Goal: Task Accomplishment & Management: Use online tool/utility

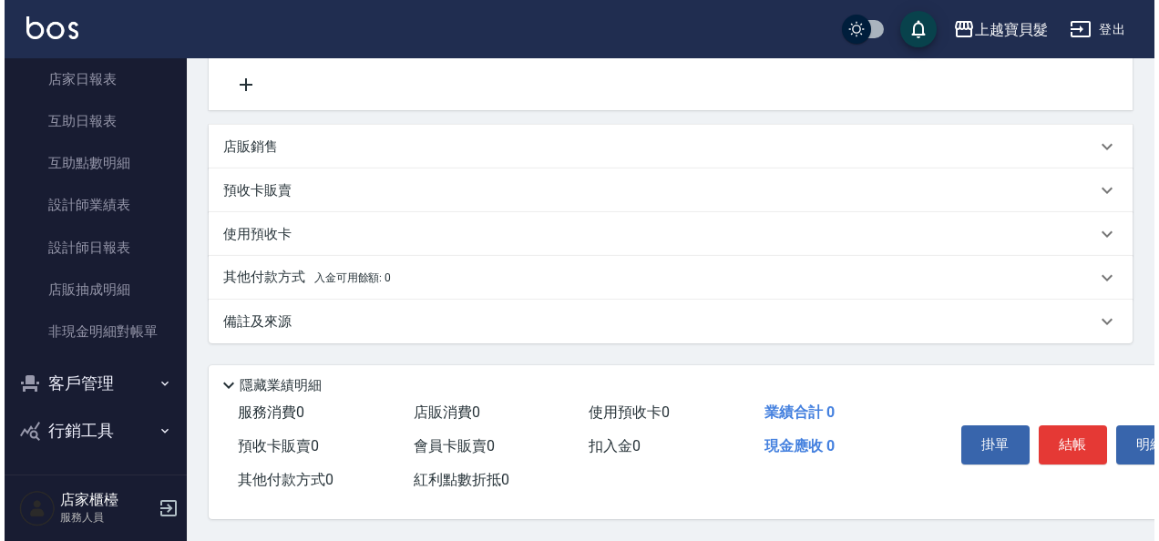
scroll to position [380, 0]
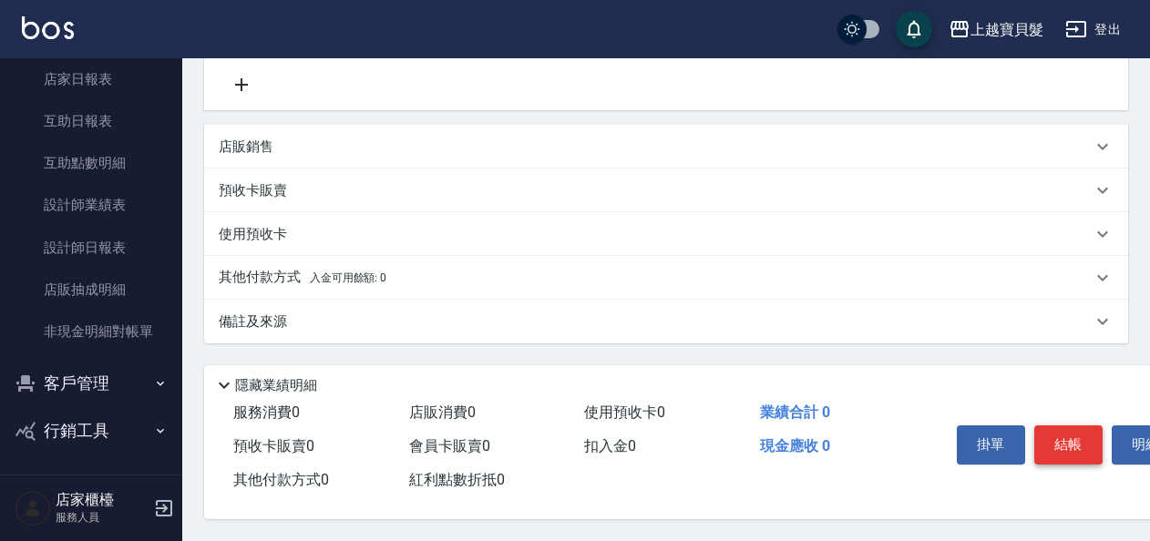
click at [1074, 434] on button "結帳" at bounding box center [1068, 444] width 68 height 38
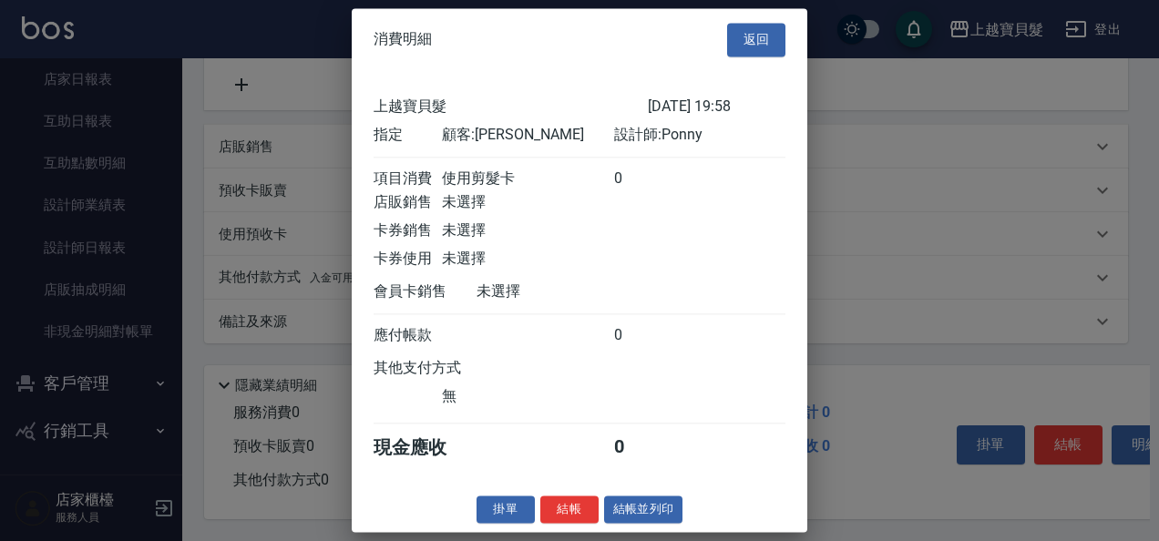
scroll to position [5, 0]
click at [656, 515] on button "結帳並列印" at bounding box center [643, 510] width 79 height 28
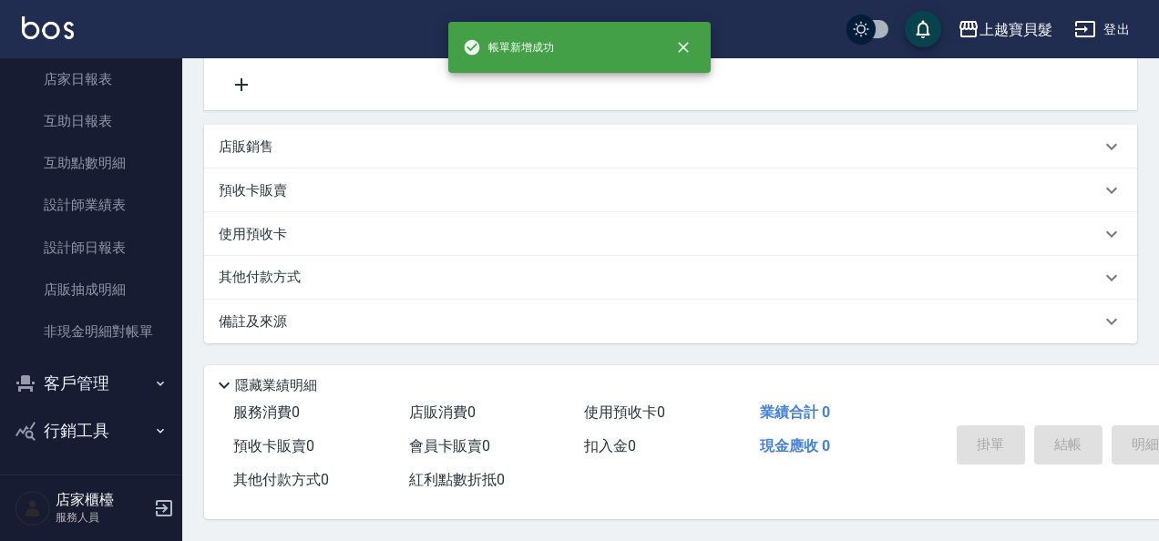
type input "2025/09/04 20:54"
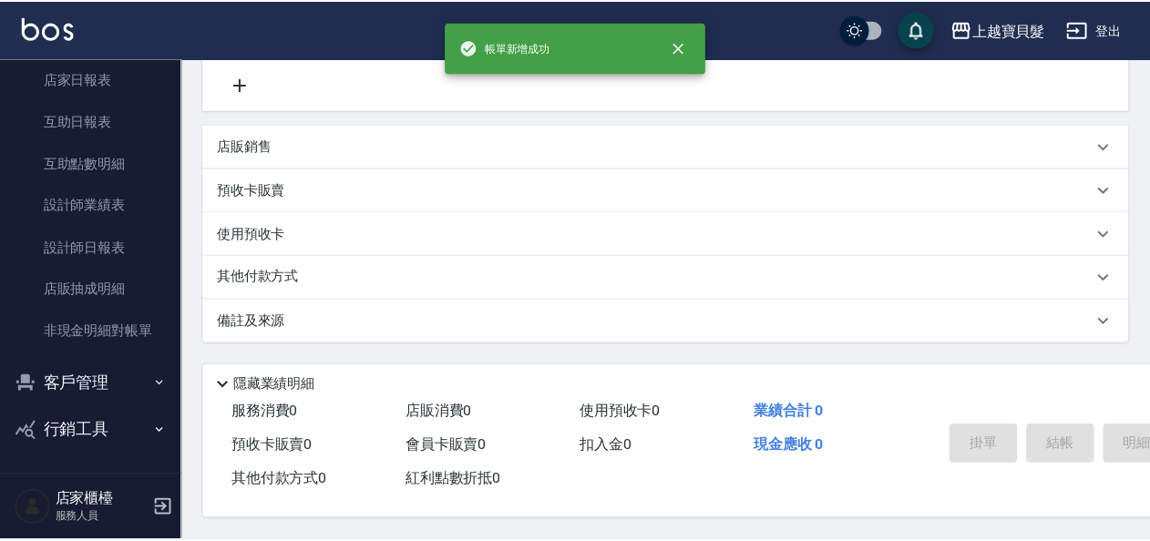
scroll to position [0, 0]
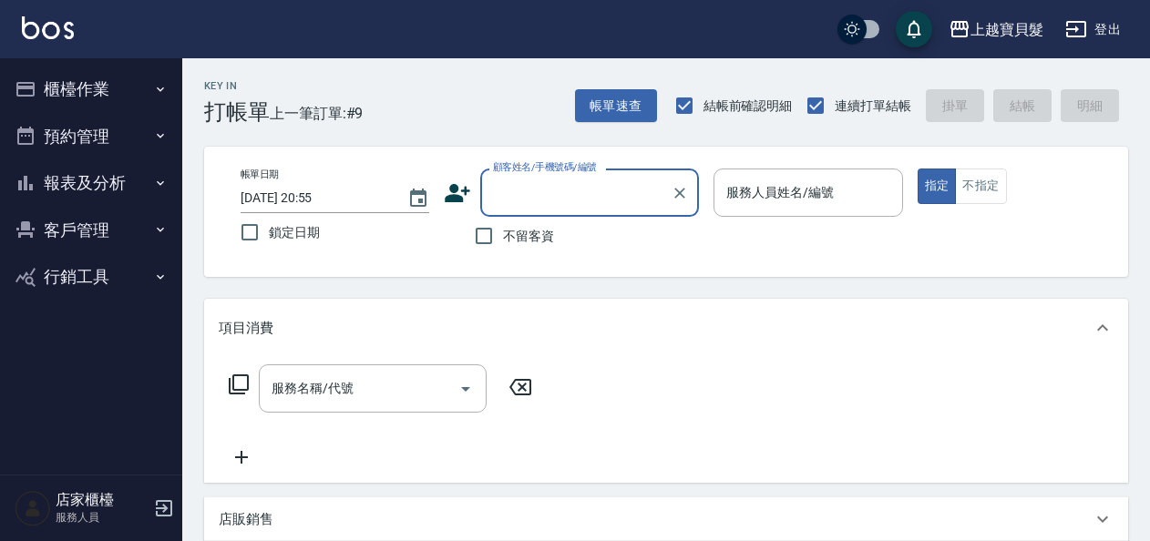
click at [86, 91] on button "櫃檯作業" at bounding box center [91, 89] width 168 height 47
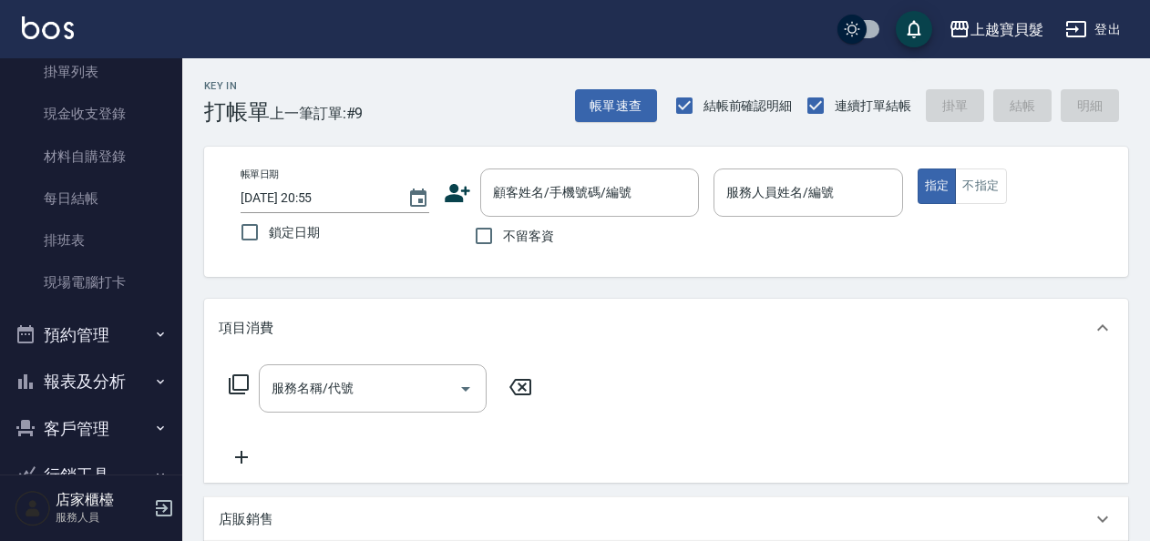
scroll to position [182, 0]
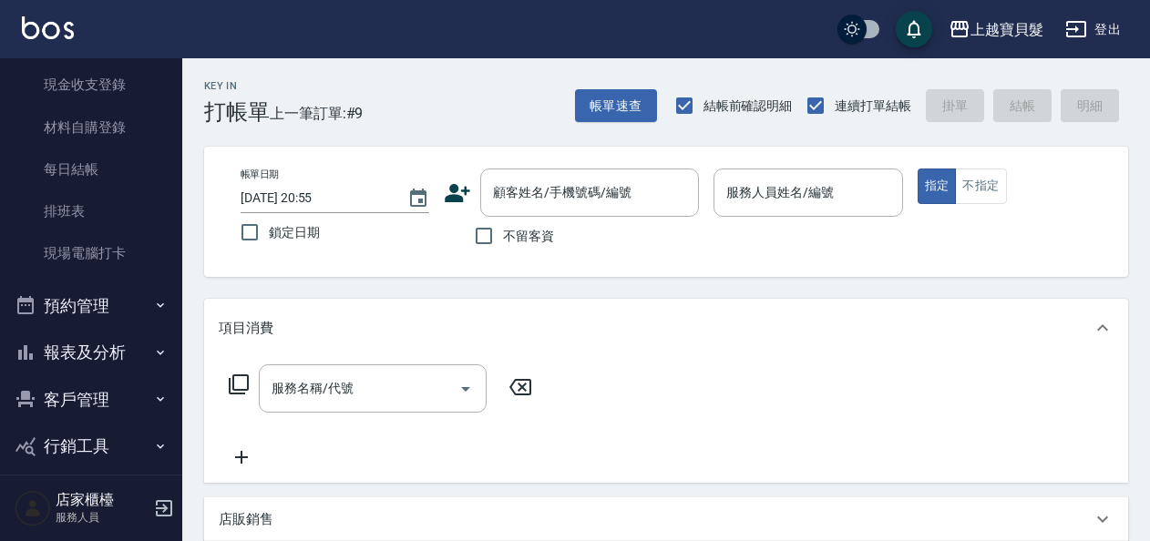
click at [102, 300] on button "預約管理" at bounding box center [91, 305] width 168 height 47
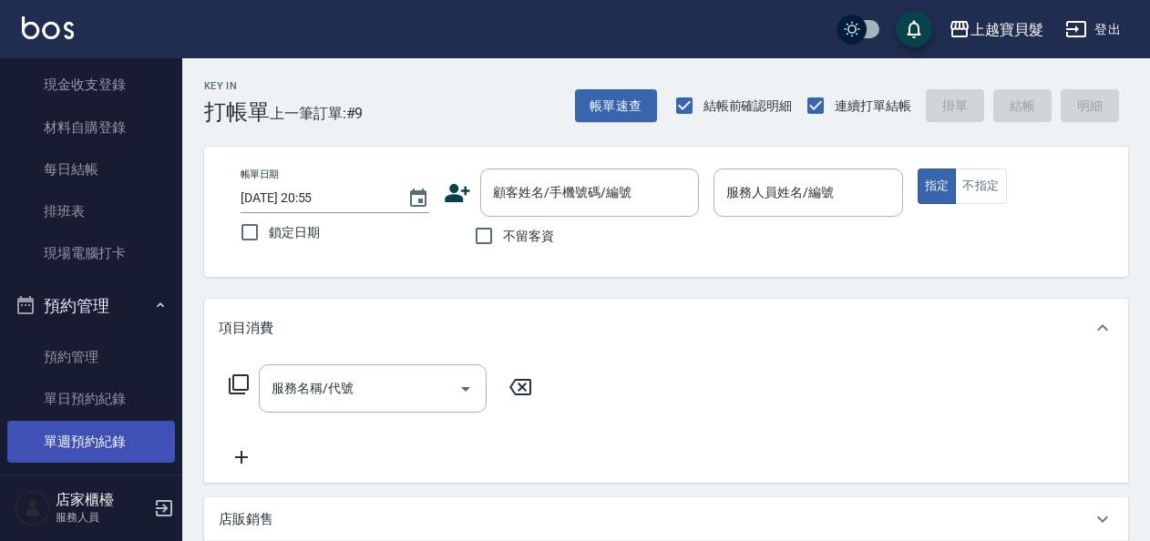
scroll to position [339, 0]
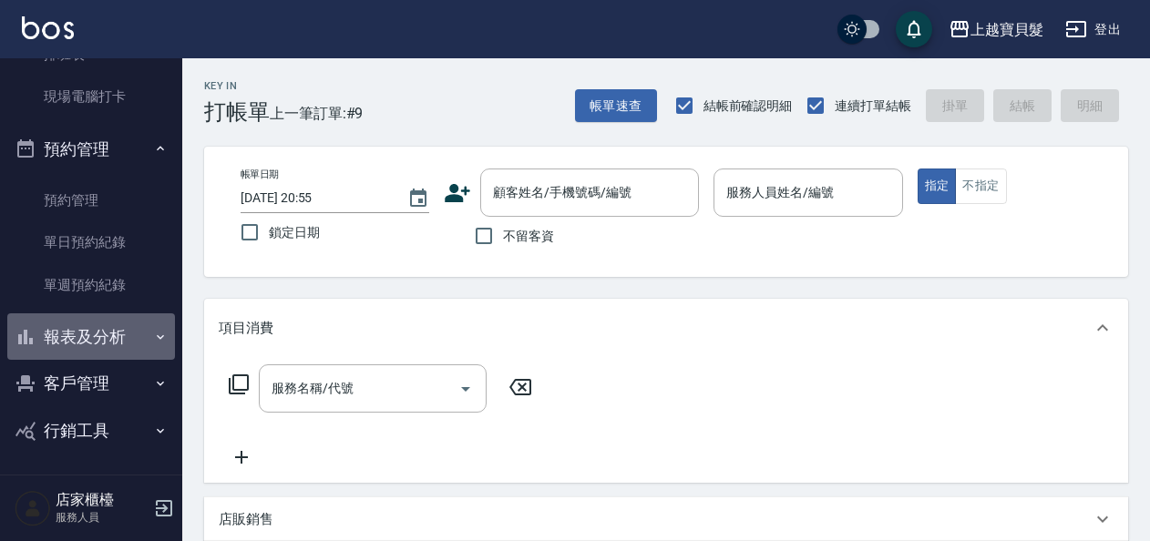
click at [104, 335] on button "報表及分析" at bounding box center [91, 336] width 168 height 47
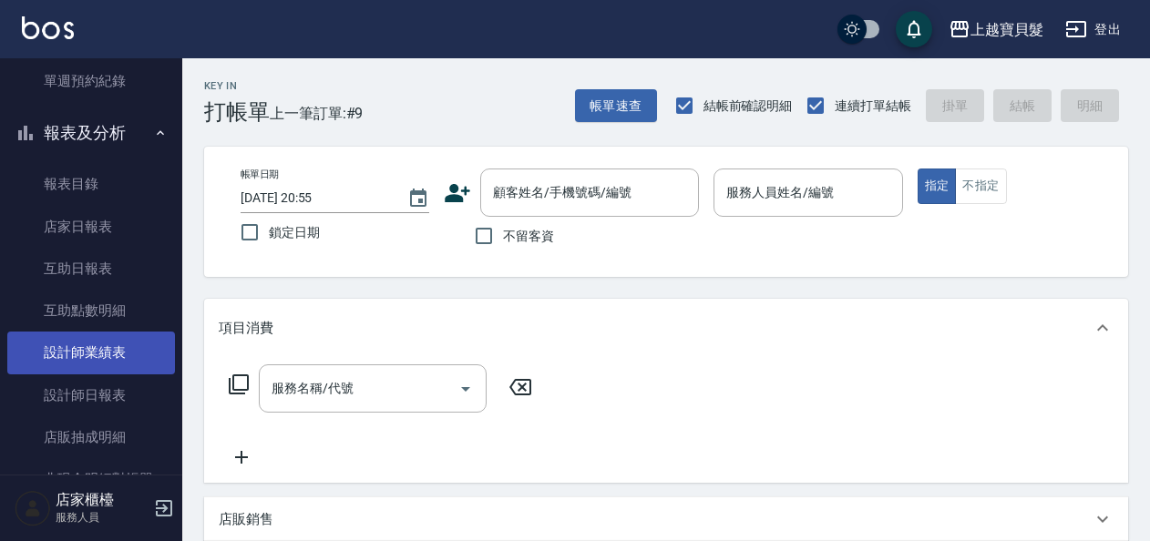
scroll to position [690, 0]
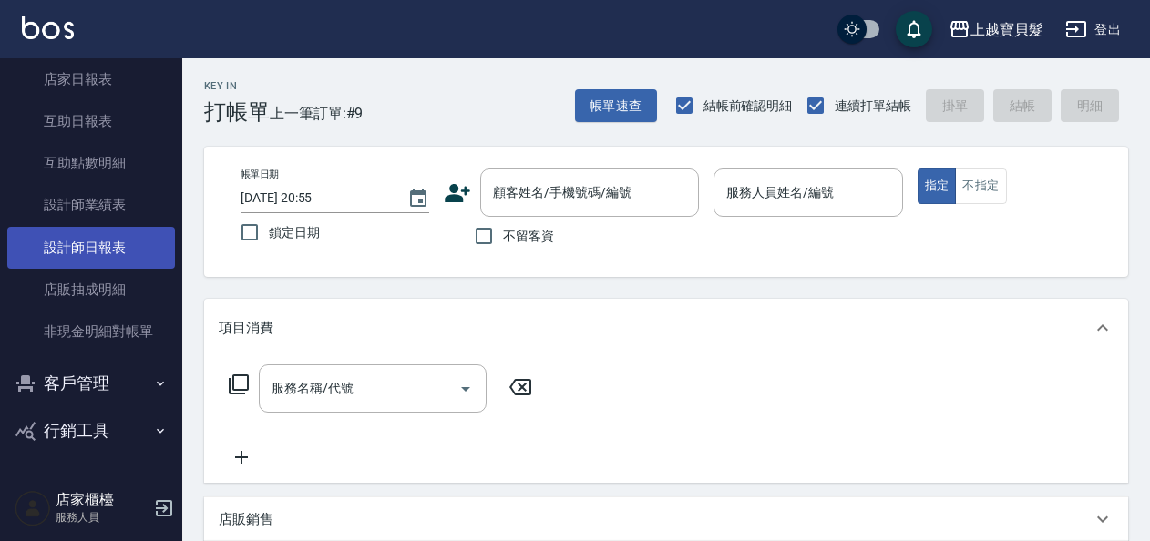
click at [98, 249] on link "設計師日報表" at bounding box center [91, 248] width 168 height 42
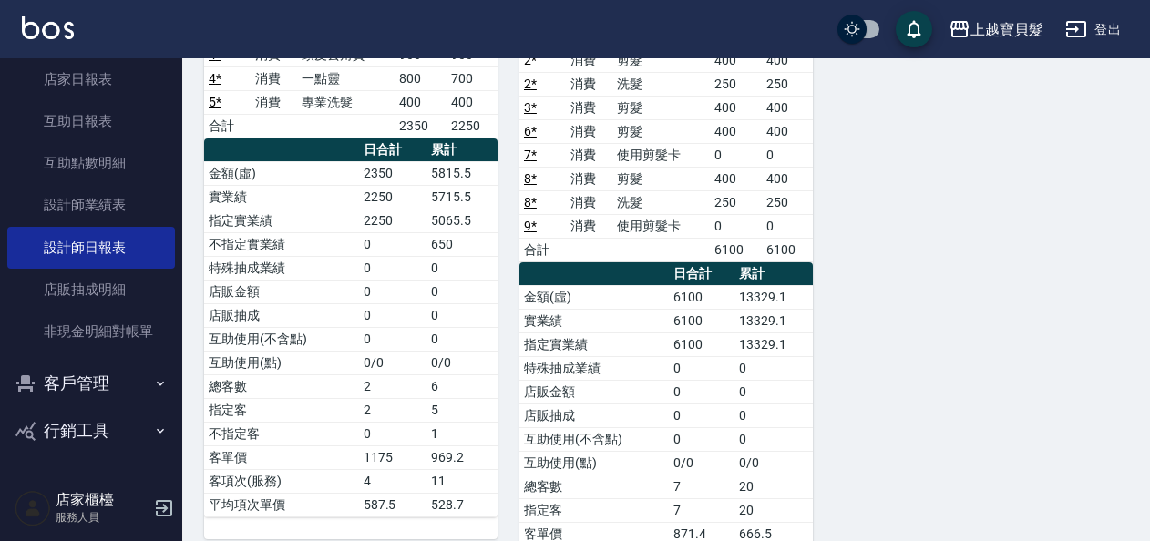
scroll to position [273, 0]
